Goal: Participate in discussion: Engage in conversation with other users on a specific topic

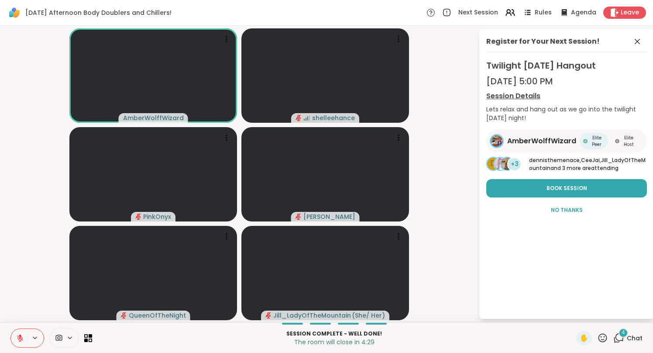
click at [17, 339] on icon at bounding box center [20, 338] width 8 height 8
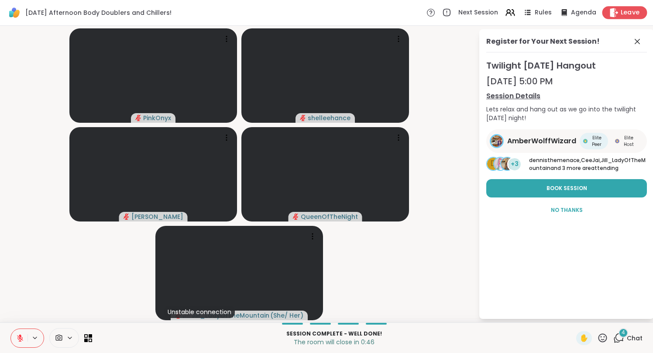
click at [635, 16] on span "Leave" at bounding box center [629, 12] width 19 height 9
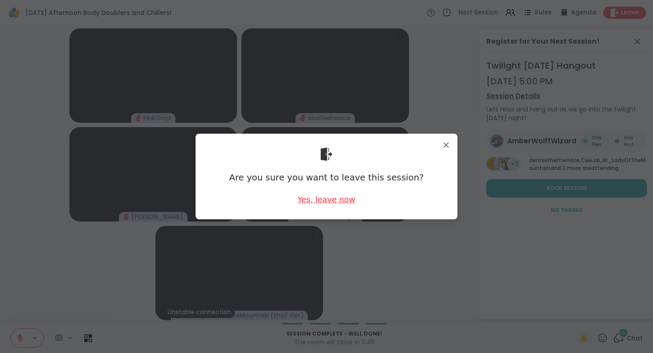
click at [332, 200] on div "Yes, leave now" at bounding box center [327, 199] width 58 height 11
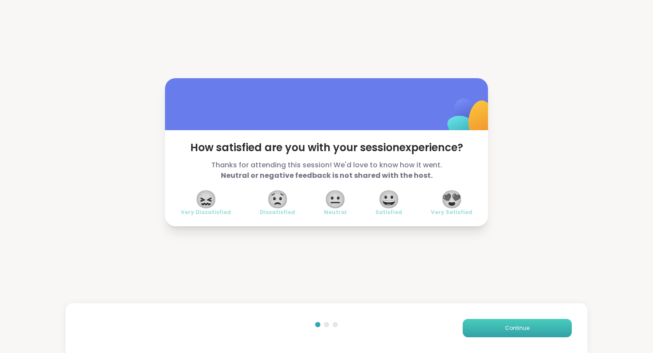
click at [520, 328] on span "Continue" at bounding box center [517, 328] width 24 height 8
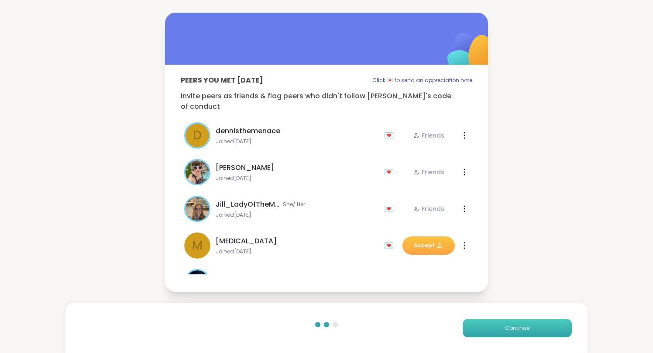
click at [520, 328] on span "Continue" at bounding box center [517, 328] width 24 height 8
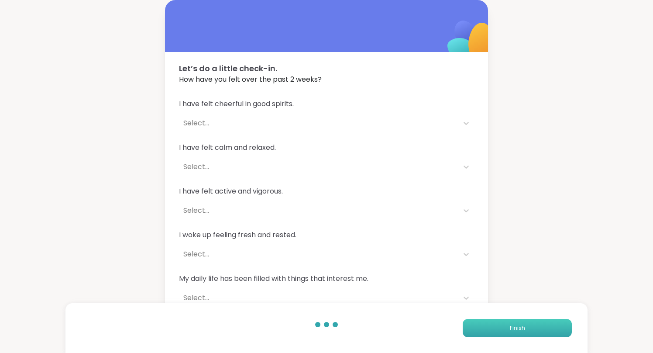
click at [520, 328] on span "Finish" at bounding box center [517, 328] width 15 height 8
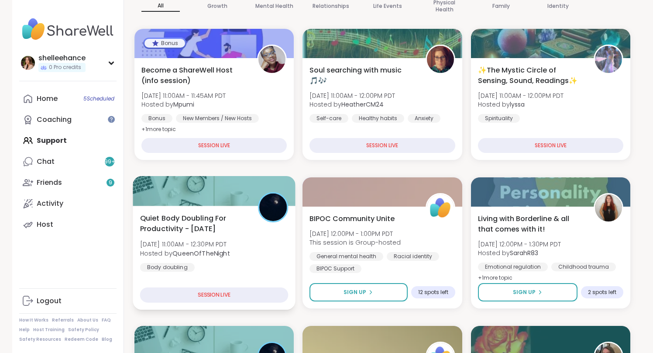
click at [240, 278] on div "Quiet Body Doubling For Productivity - Thursday Thu, Sep 11 | 11:00AM - 12:30PM…" at bounding box center [214, 258] width 163 height 104
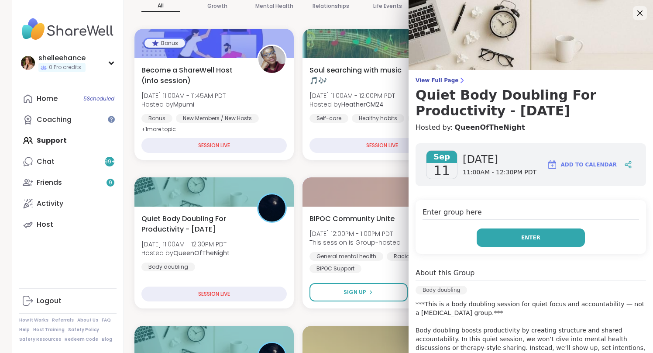
click at [508, 237] on button "Enter" at bounding box center [530, 237] width 108 height 18
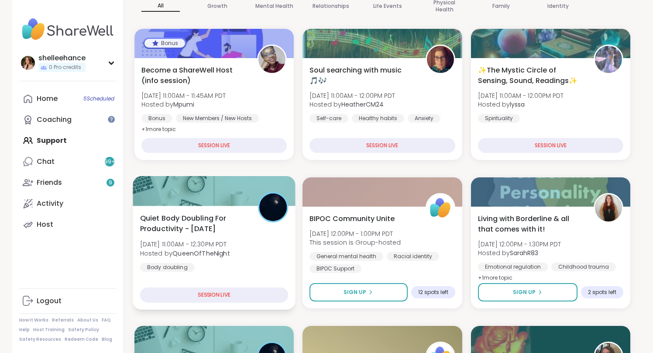
click at [277, 272] on div "Quiet Body Doubling For Productivity - Thursday Thu, Sep 11 | 11:00AM - 12:30PM…" at bounding box center [214, 258] width 163 height 104
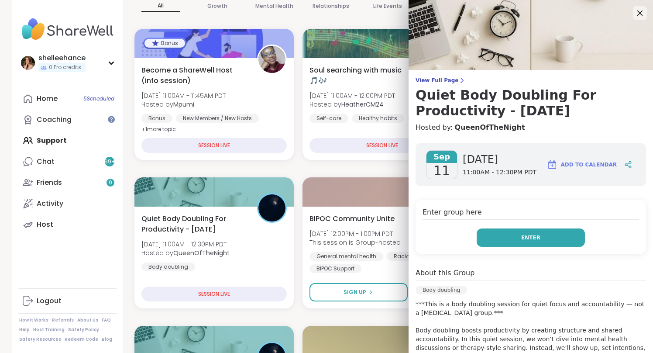
click at [490, 236] on button "Enter" at bounding box center [530, 237] width 108 height 18
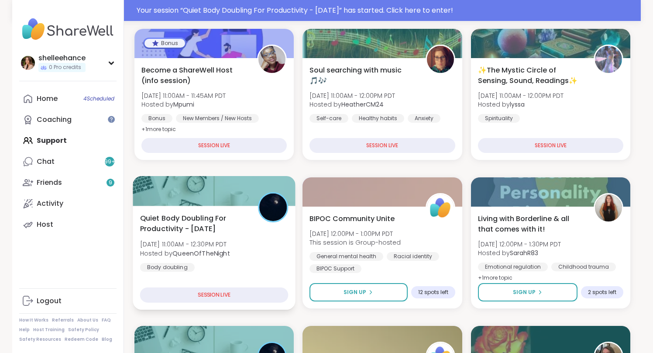
click at [276, 260] on div "Quiet Body Doubling For Productivity - Thursday Thu, Sep 11 | 11:00AM - 12:30PM…" at bounding box center [214, 241] width 148 height 59
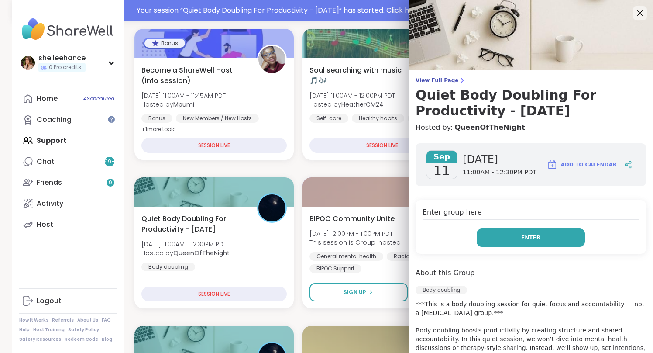
click at [493, 237] on button "Enter" at bounding box center [530, 237] width 108 height 18
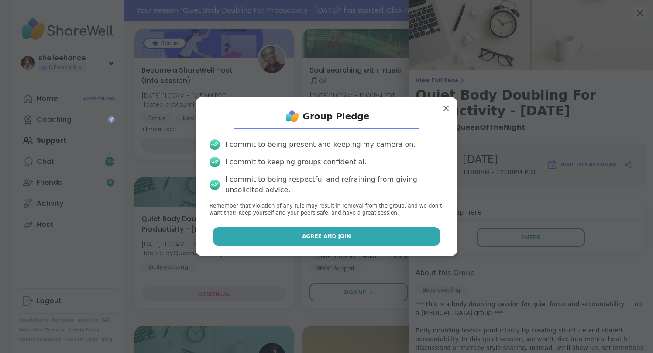
click at [273, 236] on button "Agree and Join" at bounding box center [326, 236] width 227 height 18
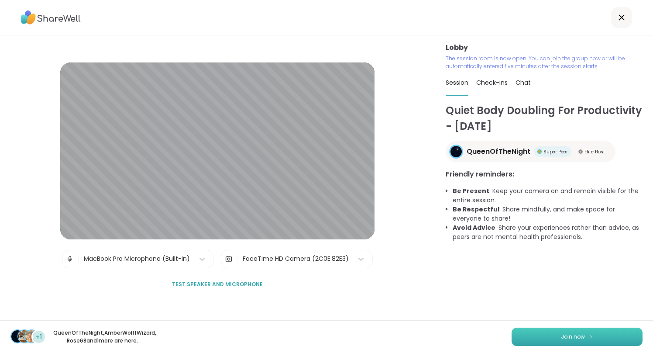
click at [569, 339] on button "Join now" at bounding box center [576, 336] width 131 height 18
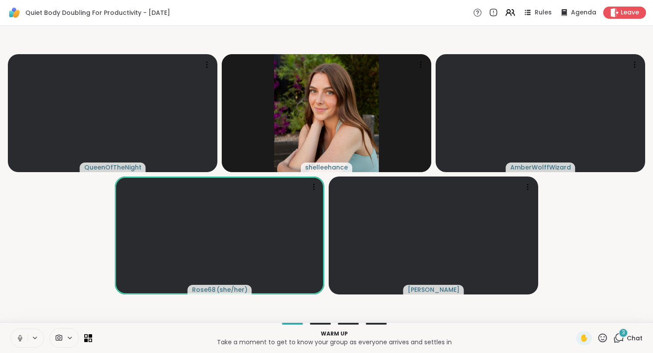
click at [16, 338] on icon at bounding box center [20, 338] width 8 height 8
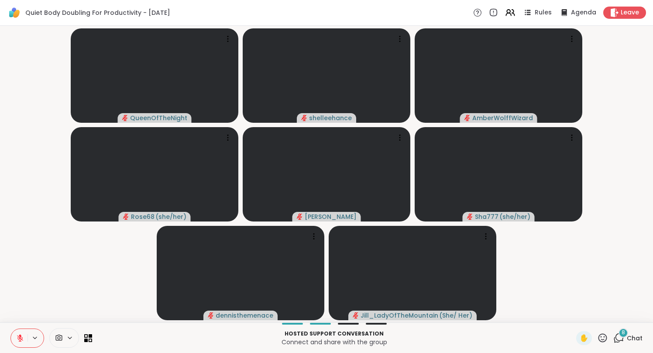
click at [627, 333] on div "8" at bounding box center [623, 333] width 10 height 10
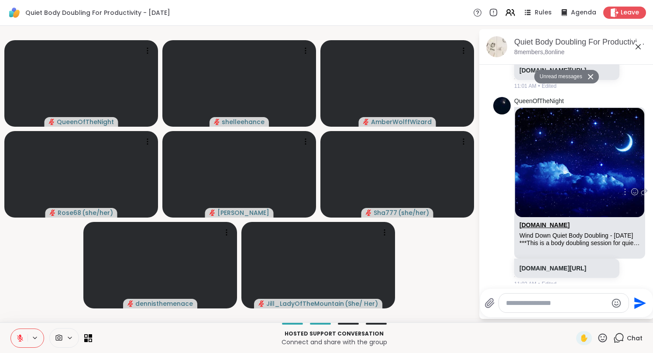
scroll to position [617, 0]
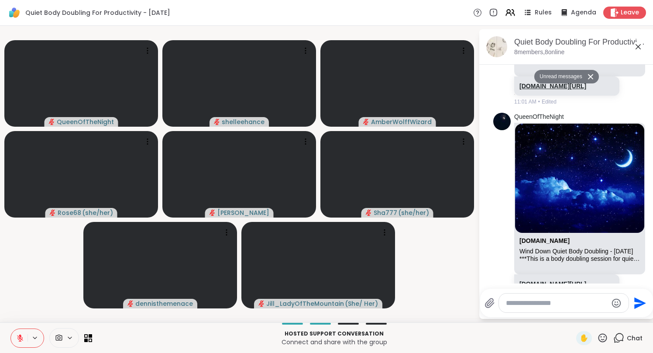
click at [545, 89] on link "sharewellnow.com/session/9f73130b-5eb8-4e26-b2ca-c2f814771532" at bounding box center [552, 85] width 67 height 7
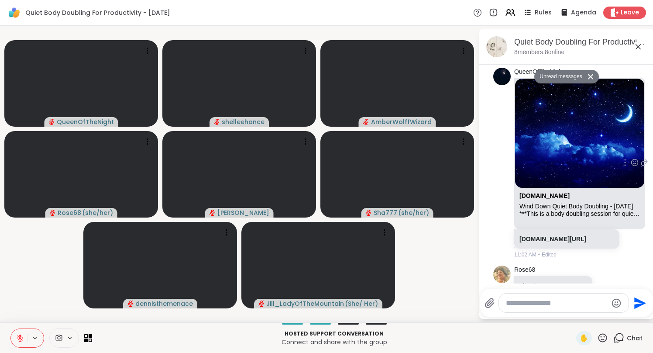
scroll to position [712, 0]
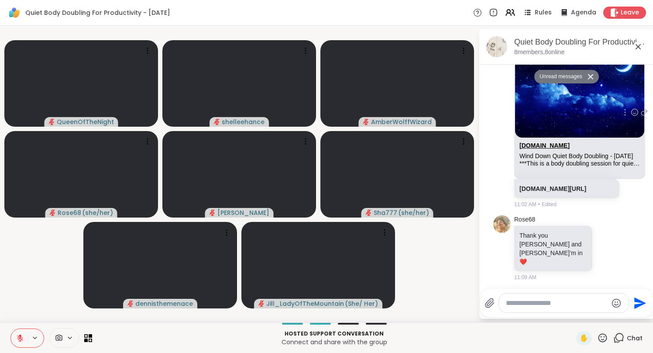
click at [545, 149] on link "sharewellnow.com" at bounding box center [544, 145] width 50 height 7
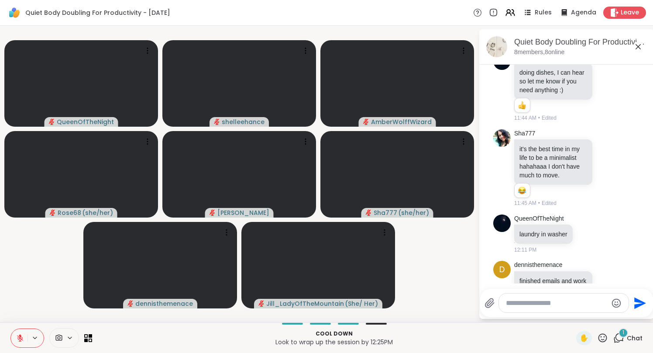
scroll to position [1135, 0]
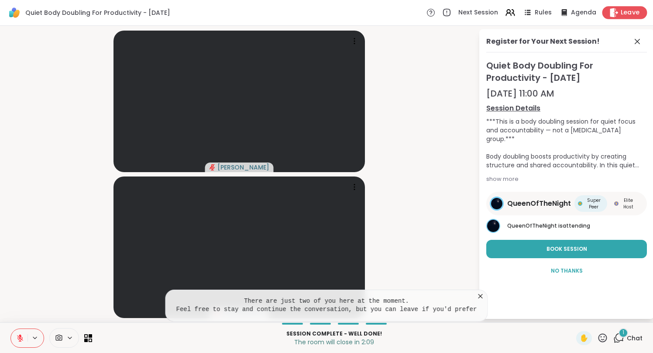
click at [633, 15] on span "Leave" at bounding box center [629, 12] width 19 height 9
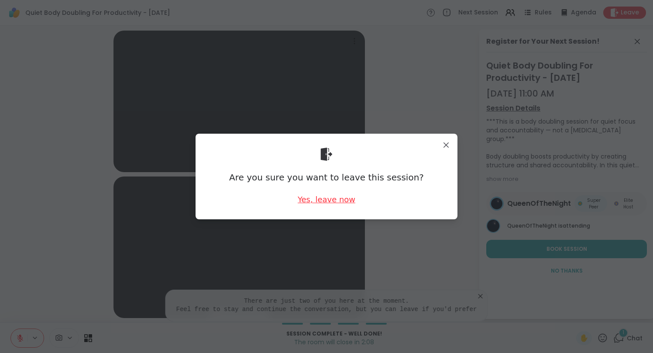
click at [331, 202] on div "Yes, leave now" at bounding box center [327, 199] width 58 height 11
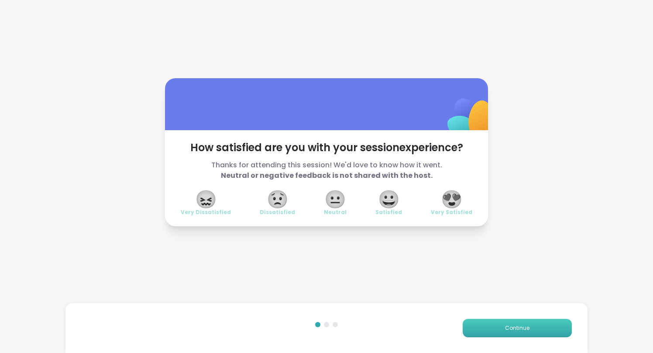
click at [520, 332] on button "Continue" at bounding box center [516, 328] width 109 height 18
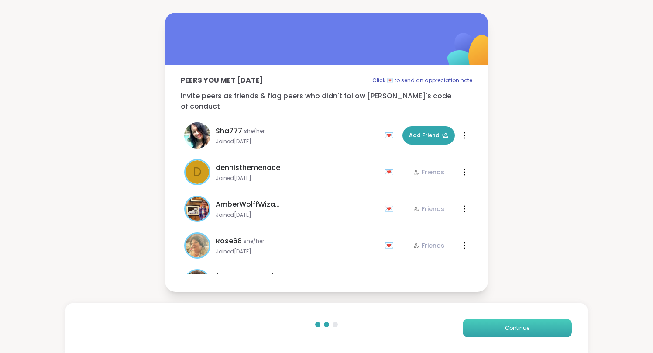
click at [520, 332] on button "Continue" at bounding box center [516, 328] width 109 height 18
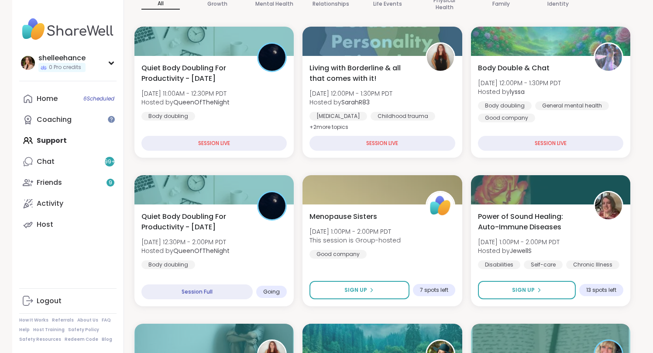
scroll to position [121, 0]
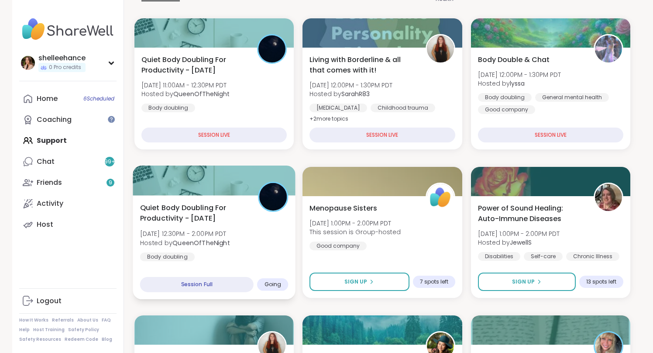
click at [284, 257] on div "Quiet Body Doubling For Productivity - Thursday Thu, Sep 11 | 12:30PM - 2:00PM …" at bounding box center [214, 231] width 148 height 59
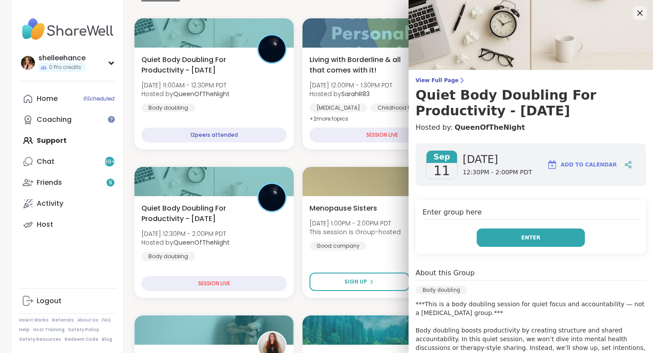
click at [490, 236] on button "Enter" at bounding box center [530, 237] width 108 height 18
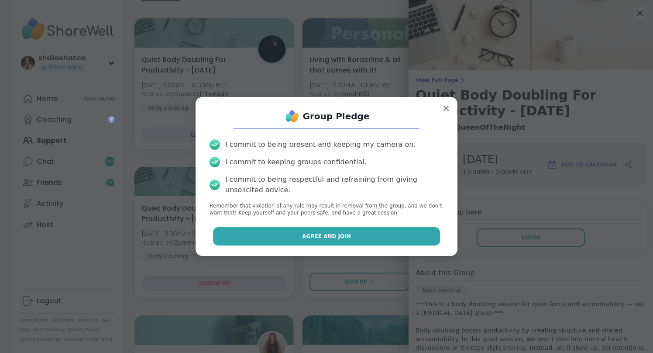
click at [289, 234] on button "Agree and Join" at bounding box center [326, 236] width 227 height 18
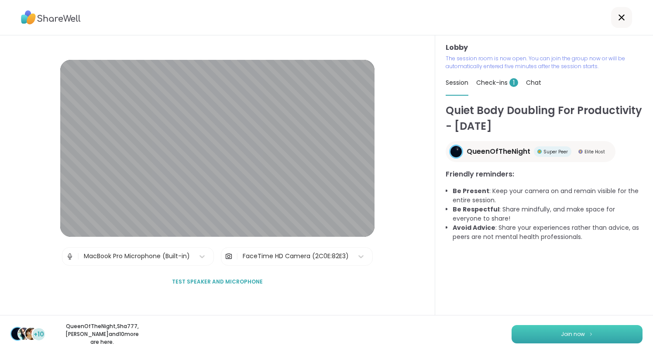
click at [568, 340] on button "Join now" at bounding box center [576, 334] width 131 height 18
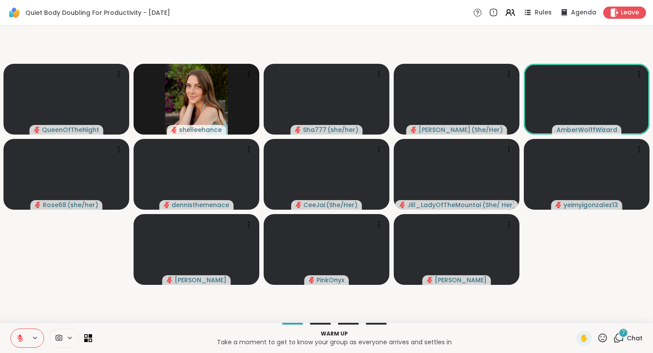
drag, startPoint x: 17, startPoint y: 338, endPoint x: 21, endPoint y: 304, distance: 33.9
click at [21, 304] on div "Quiet Body Doubling For Productivity - Thursday Rules Agenda Leave QueenOfTheNi…" at bounding box center [326, 176] width 653 height 353
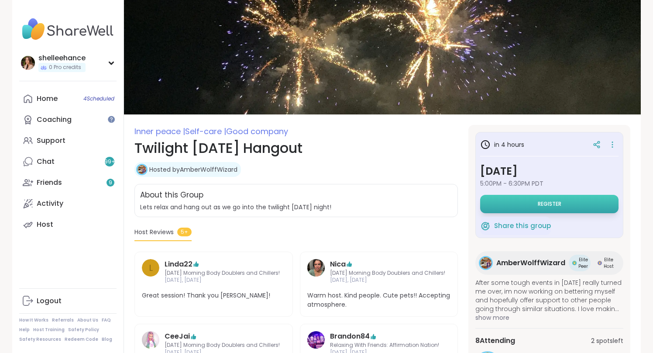
click at [548, 206] on span "Register" at bounding box center [550, 203] width 24 height 7
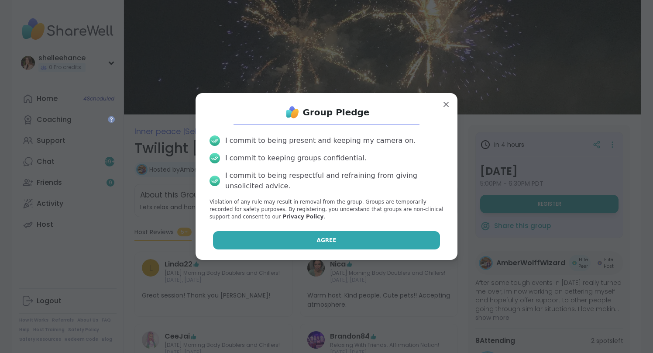
click at [305, 242] on button "Agree" at bounding box center [326, 240] width 227 height 18
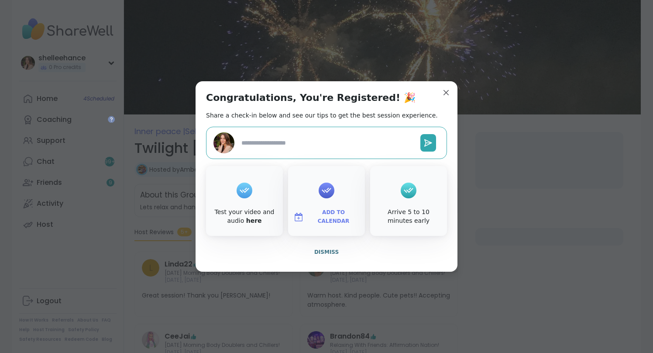
type textarea "*"
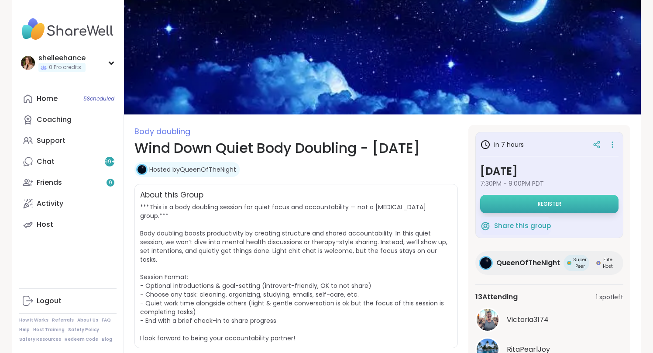
click at [548, 207] on span "Register" at bounding box center [550, 203] width 24 height 7
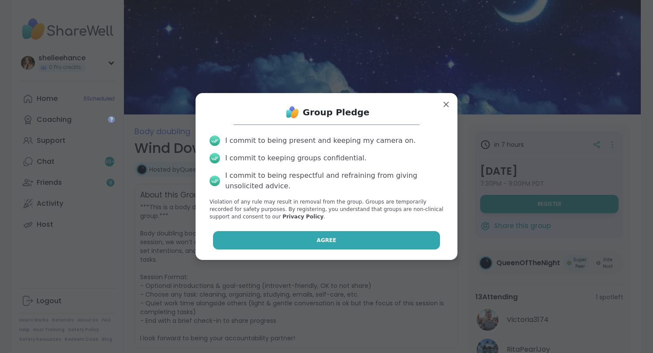
click at [312, 236] on button "Agree" at bounding box center [326, 240] width 227 height 18
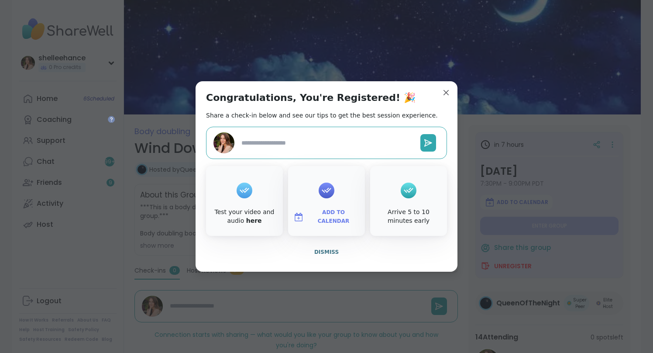
type textarea "*"
